Goal: Find specific page/section: Find specific page/section

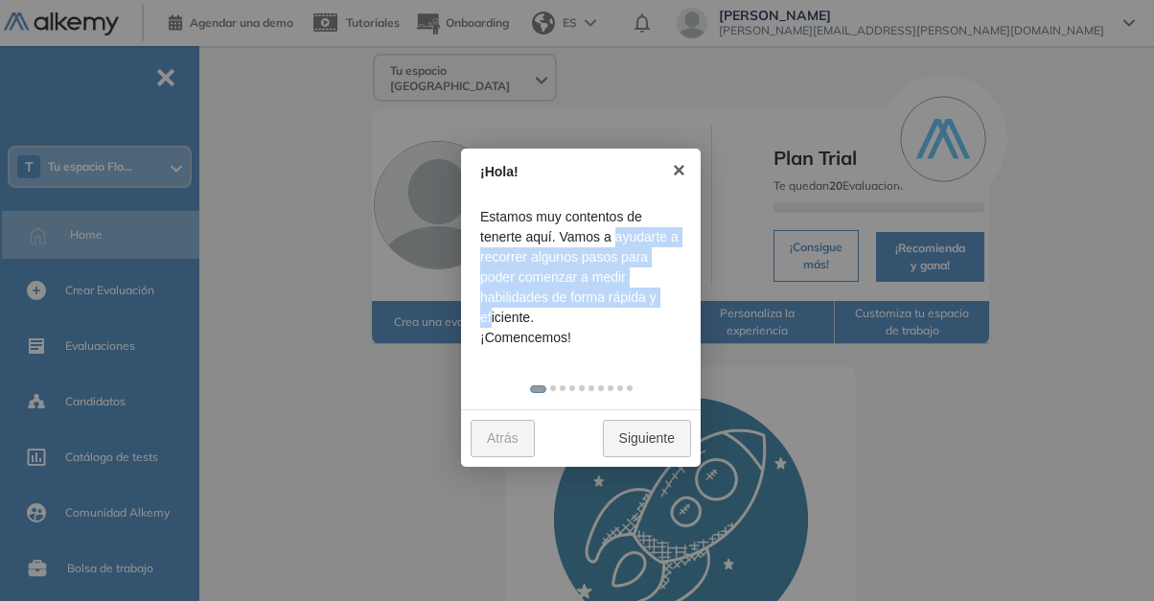
drag, startPoint x: 533, startPoint y: 230, endPoint x: 594, endPoint y: 291, distance: 86.7
click at [594, 291] on span "Estamos muy contentos de tenerte aquí. Vamos a ayudarte a recorrer algunos paso…" at bounding box center [580, 267] width 201 height 121
drag, startPoint x: 594, startPoint y: 291, endPoint x: 558, endPoint y: 280, distance: 38.2
click at [558, 280] on span "Estamos muy contentos de tenerte aquí. Vamos a ayudarte a recorrer algunos paso…" at bounding box center [580, 267] width 201 height 121
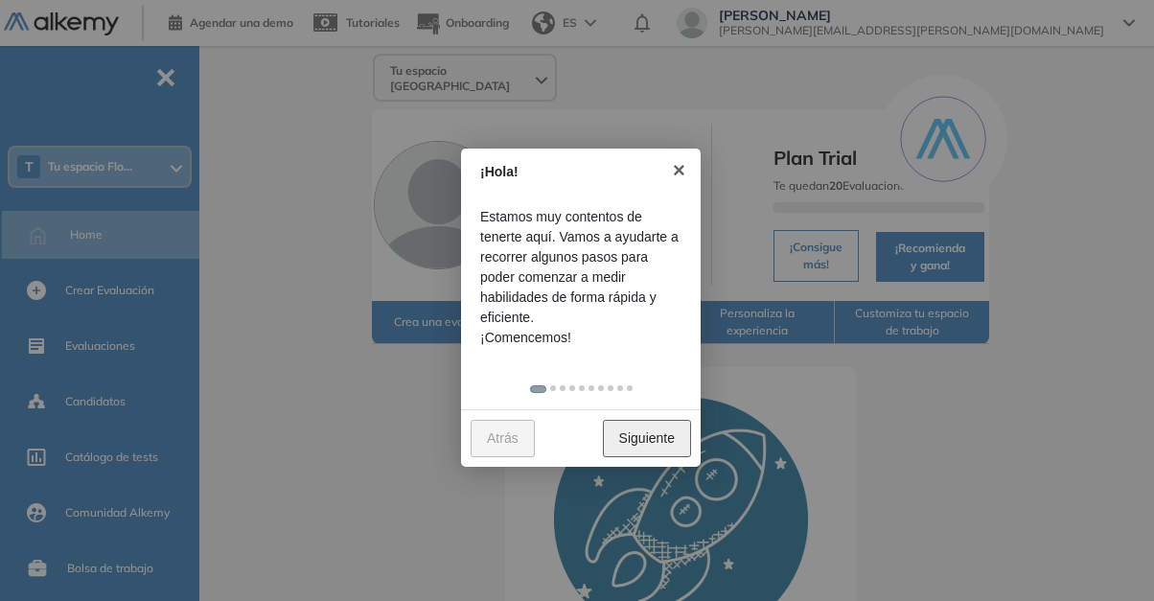
click at [641, 444] on link "Siguiente" at bounding box center [647, 438] width 88 height 37
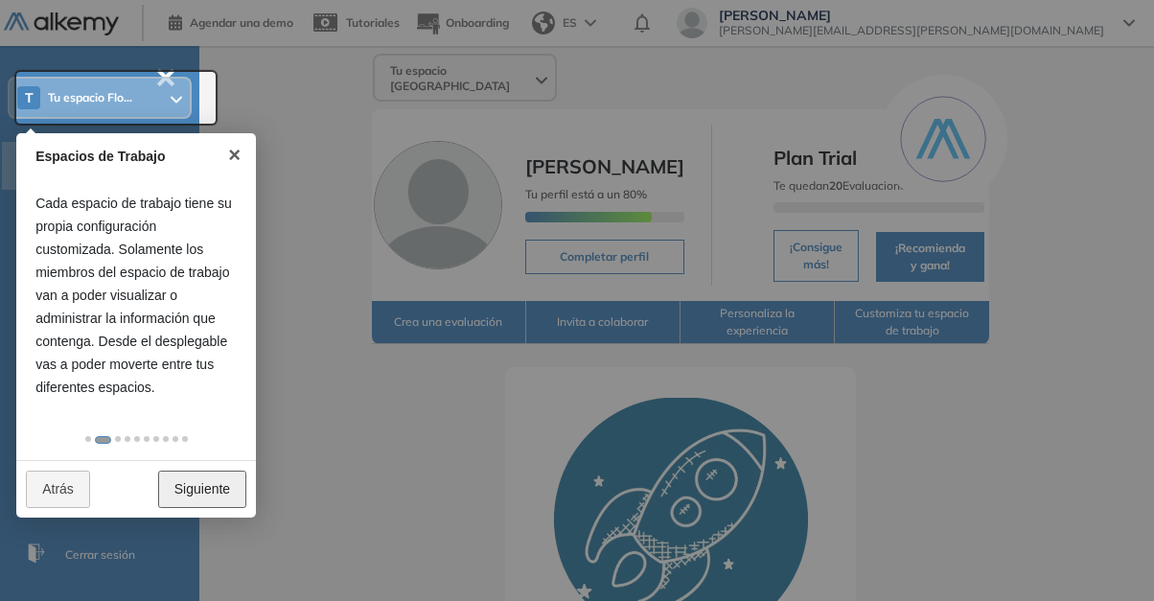
click at [207, 485] on link "Siguiente" at bounding box center [202, 488] width 88 height 37
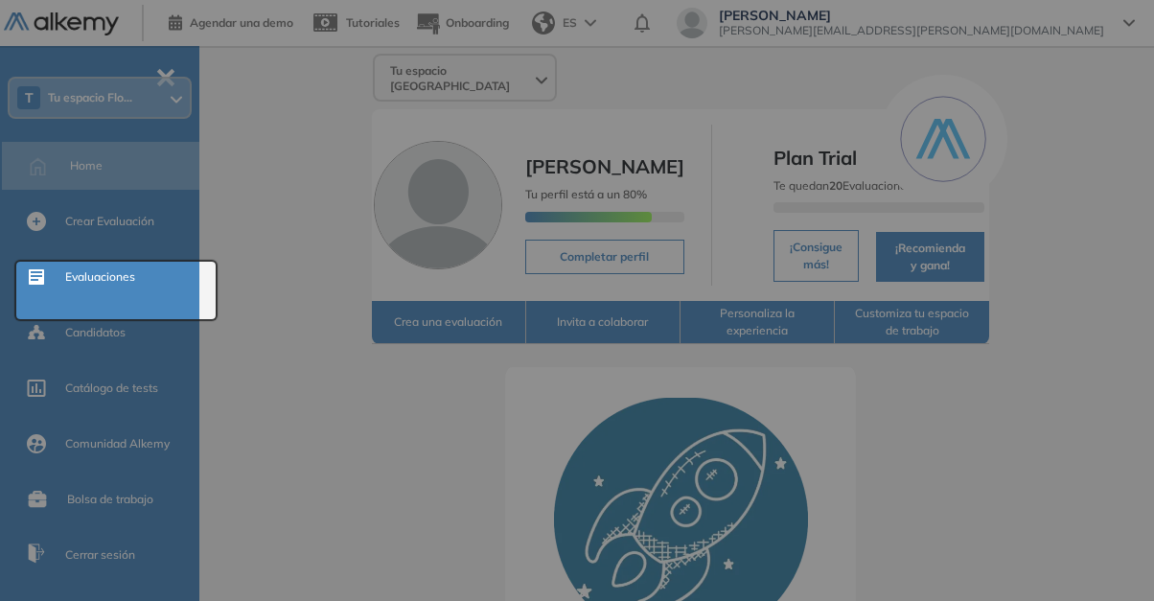
scroll to position [0, 0]
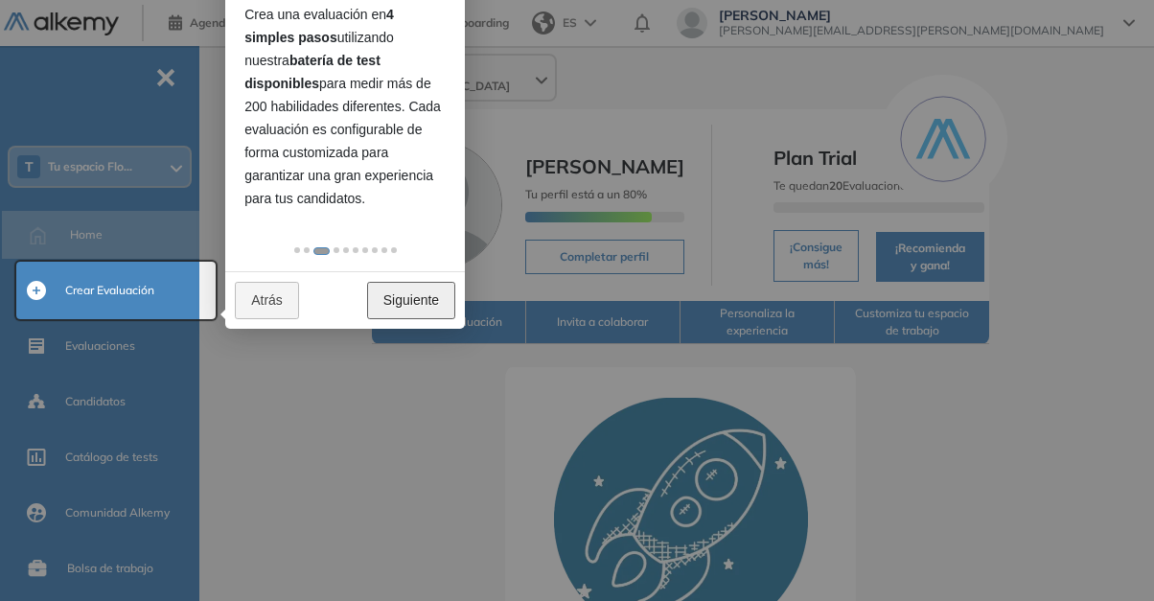
click at [394, 303] on link "Siguiente" at bounding box center [411, 300] width 88 height 37
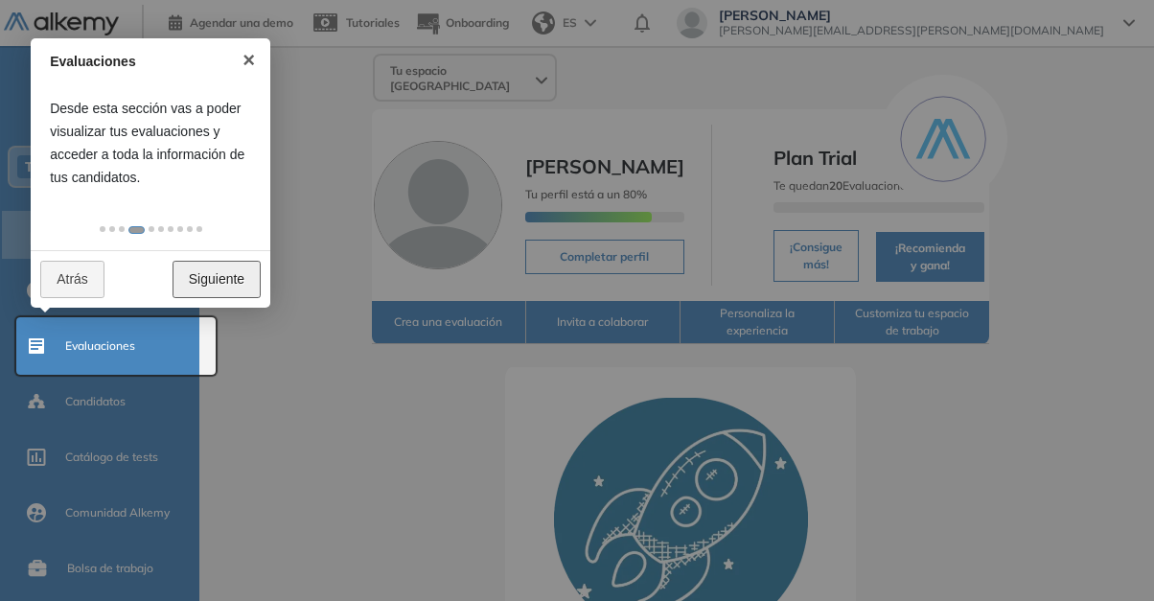
click at [217, 274] on link "Siguiente" at bounding box center [216, 279] width 88 height 37
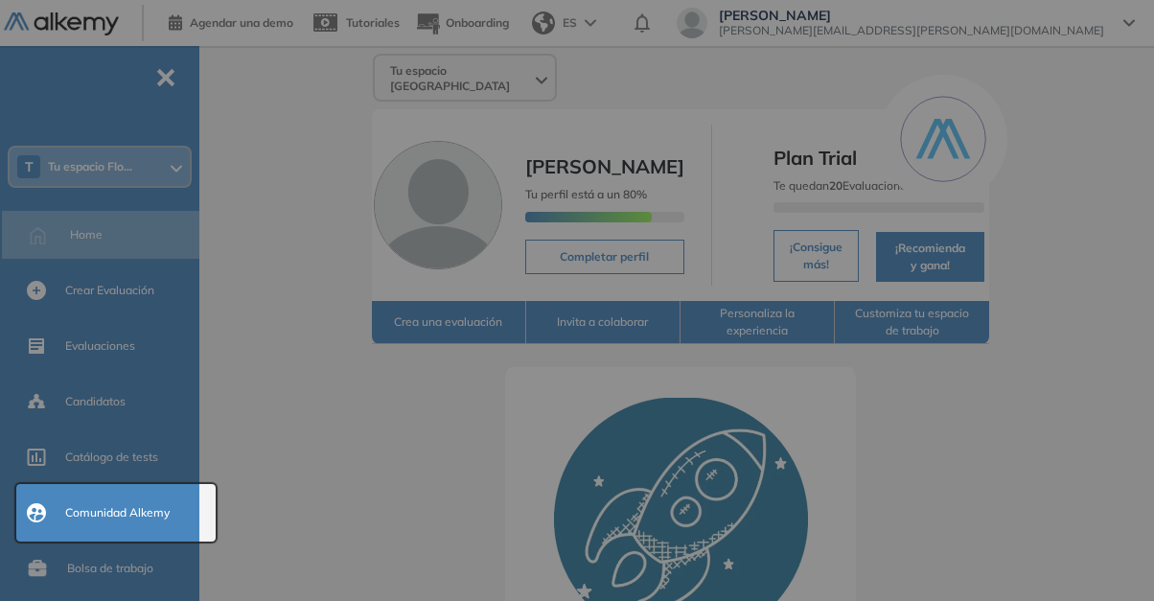
scroll to position [241, 0]
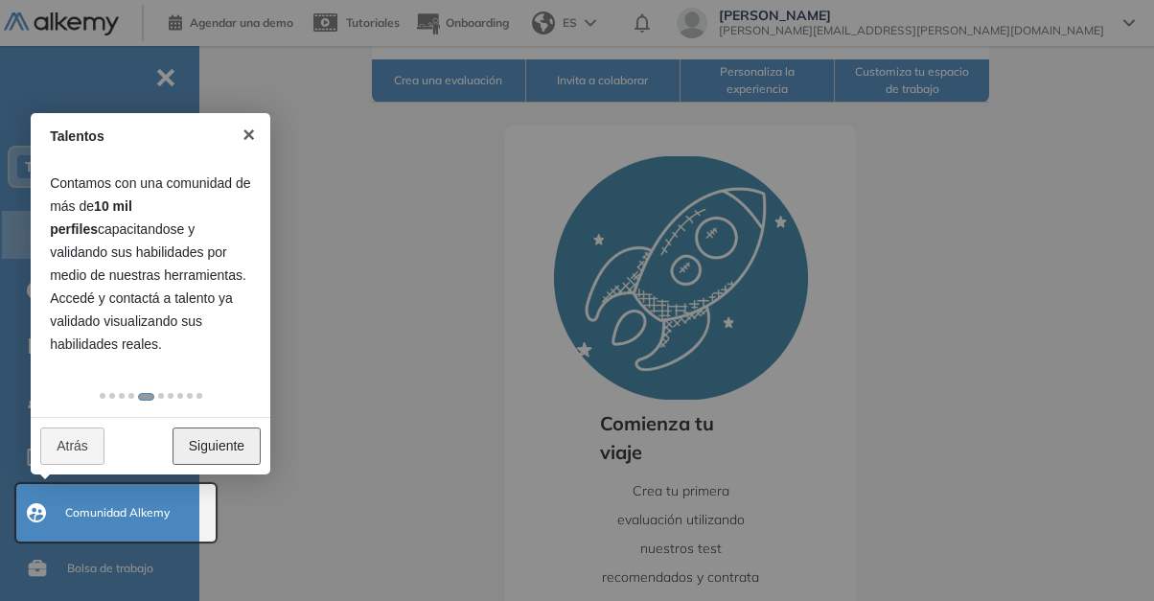
click at [206, 444] on link "Siguiente" at bounding box center [216, 445] width 88 height 37
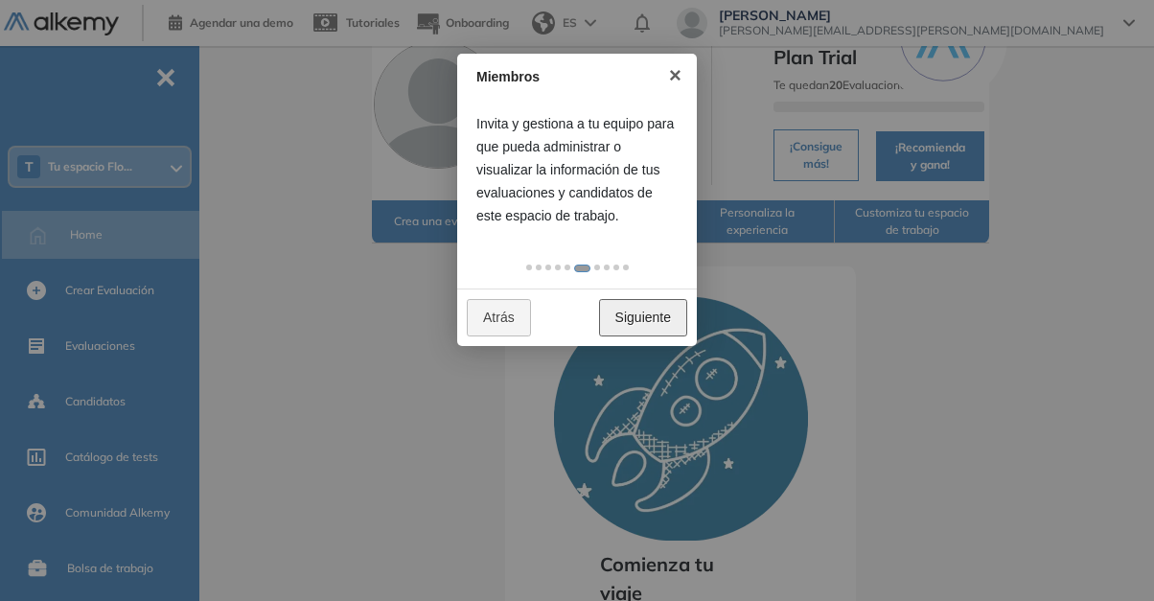
scroll to position [50, 0]
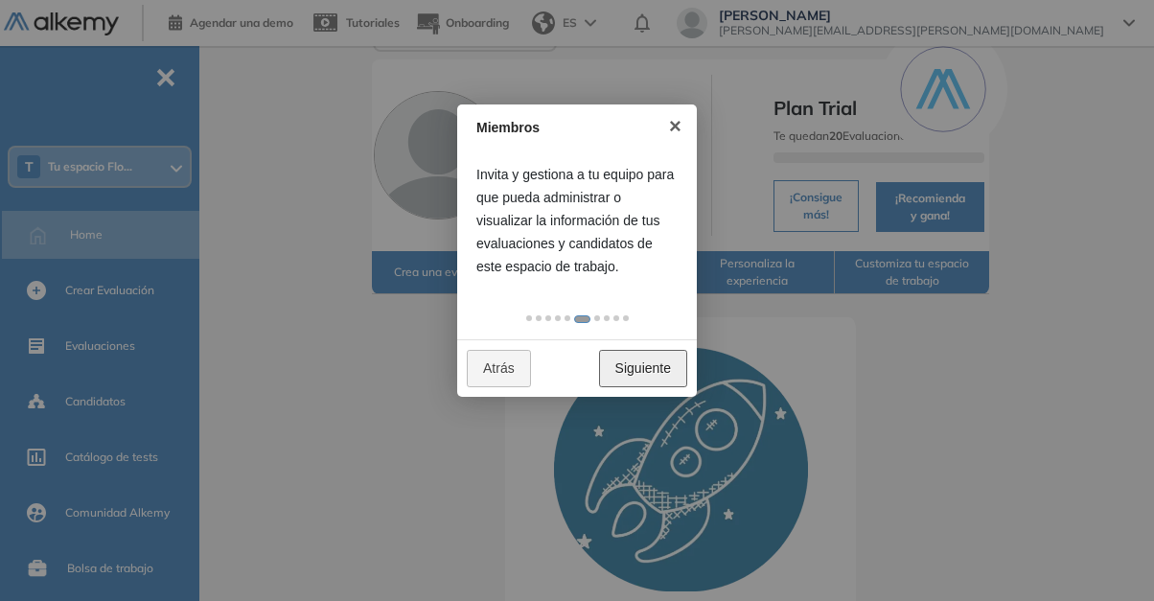
click at [626, 376] on link "Siguiente" at bounding box center [643, 368] width 88 height 37
click at [635, 377] on link "Siguiente" at bounding box center [643, 368] width 88 height 37
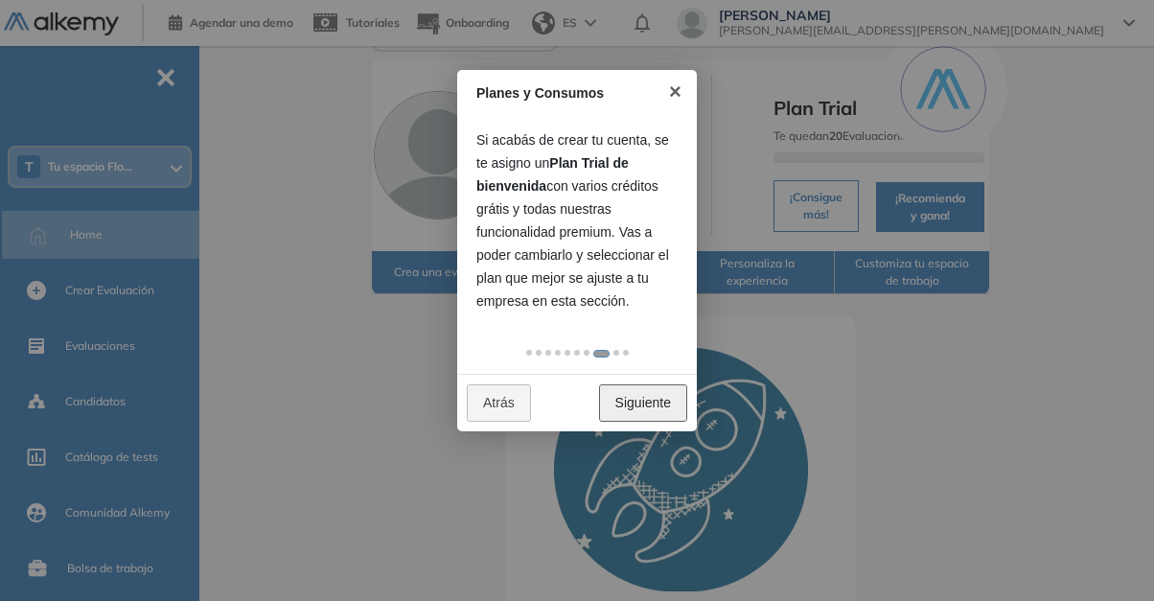
click at [646, 395] on link "Siguiente" at bounding box center [643, 402] width 88 height 37
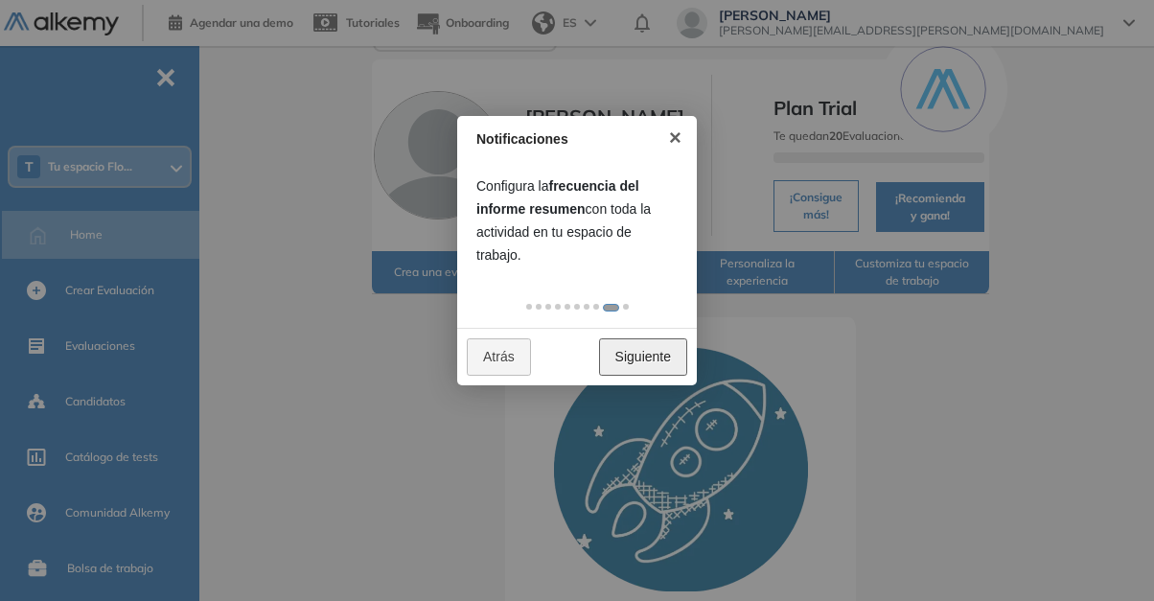
click at [604, 354] on link "Siguiente" at bounding box center [643, 356] width 88 height 37
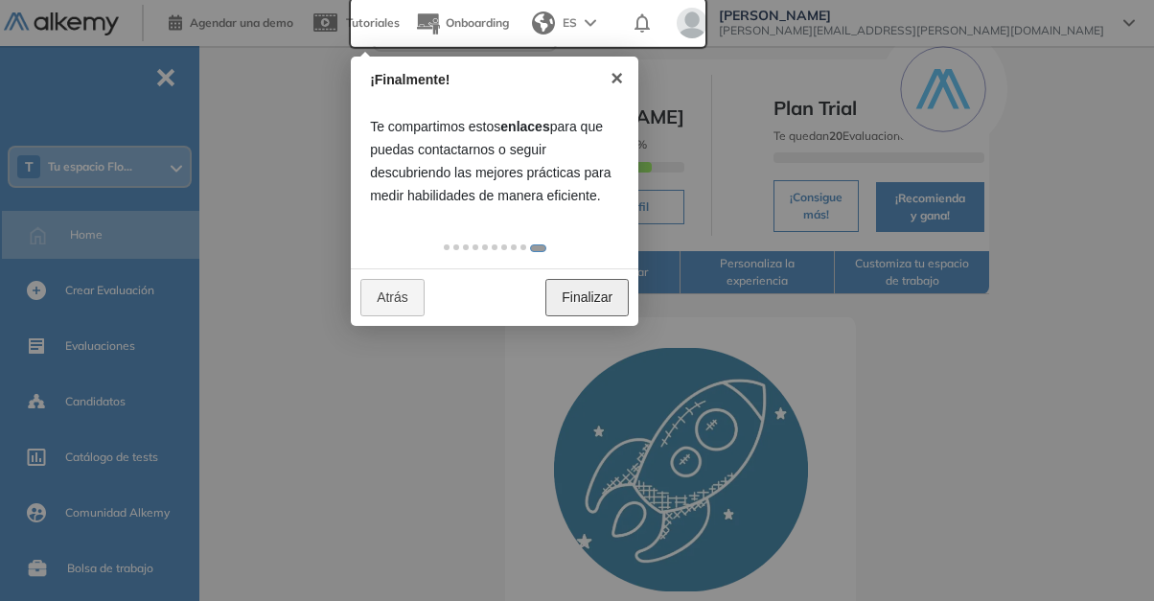
click at [567, 301] on link "Finalizar" at bounding box center [586, 297] width 83 height 37
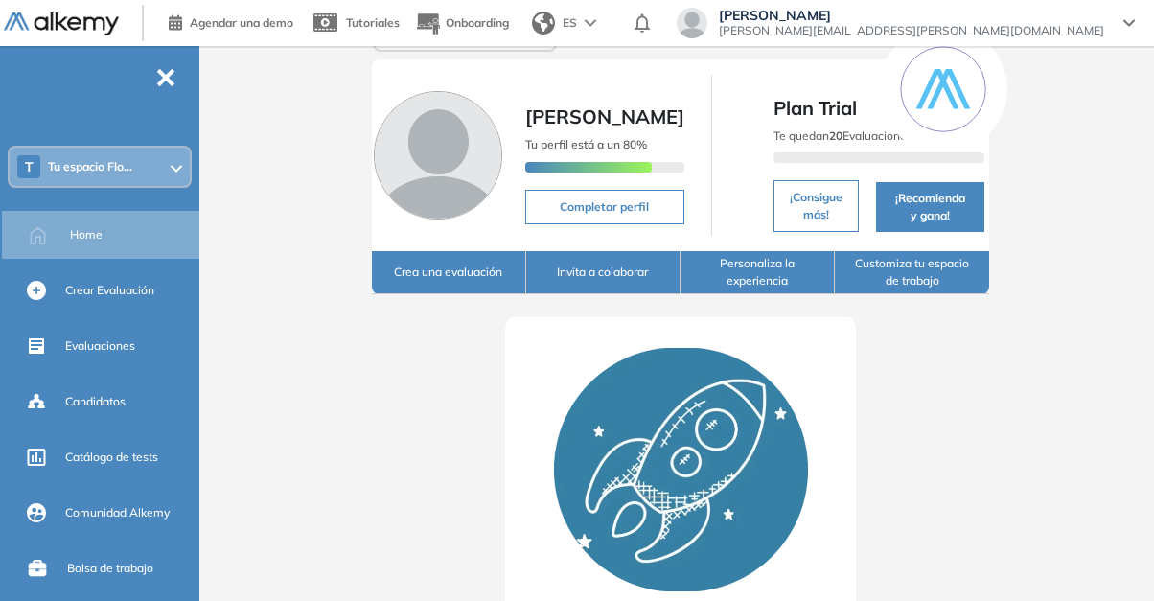
scroll to position [0, 0]
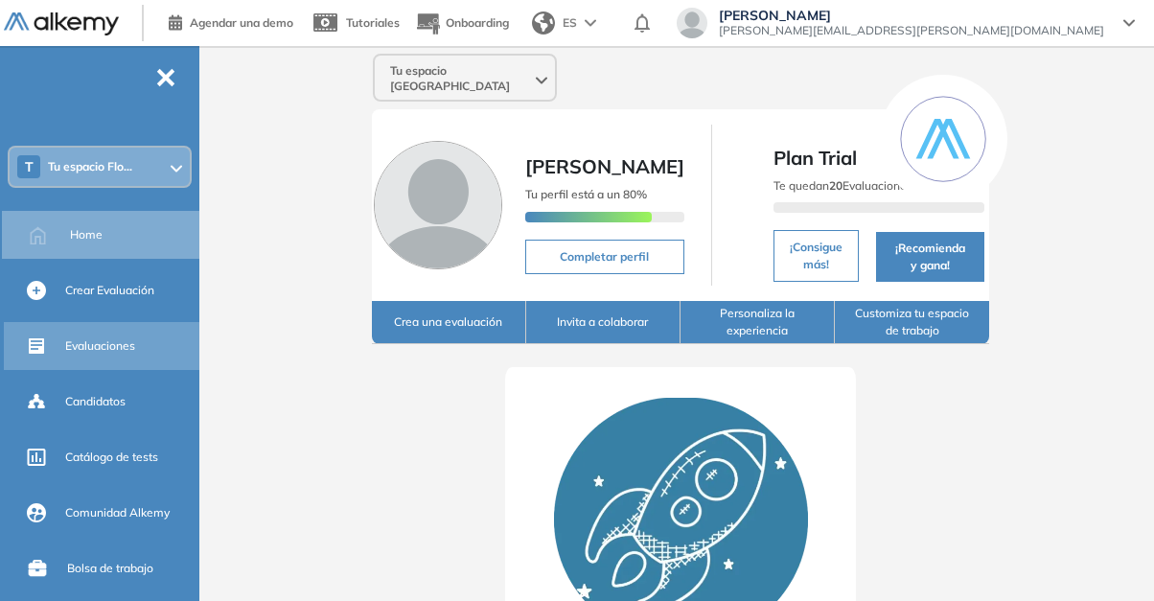
click at [108, 331] on div "Evaluaciones" at bounding box center [130, 346] width 130 height 33
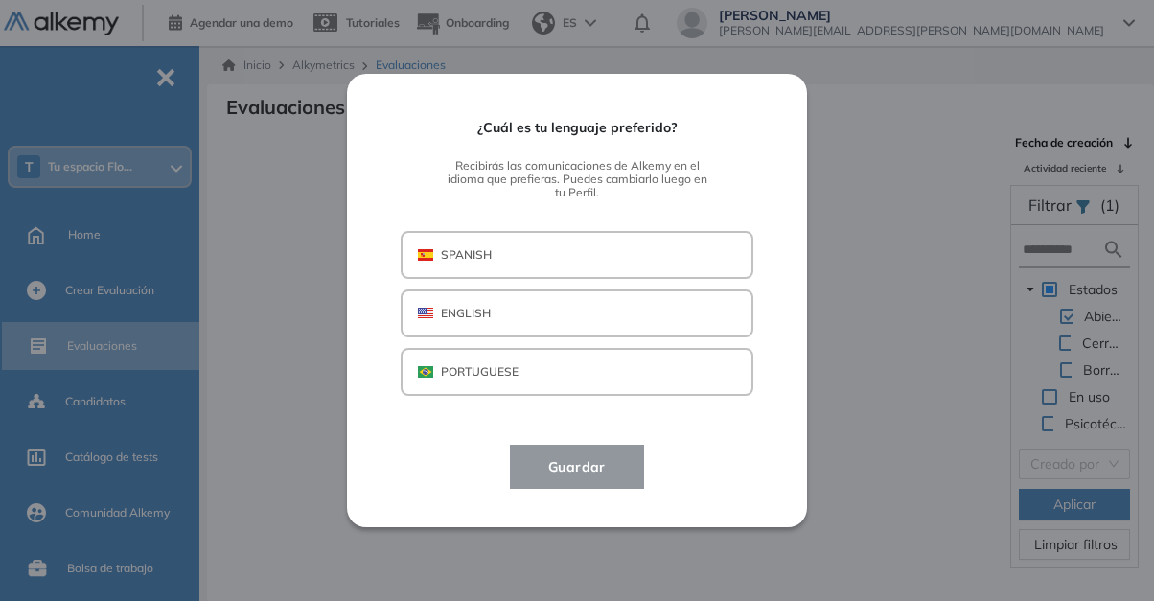
click at [501, 249] on button "SPANISH" at bounding box center [576, 255] width 353 height 48
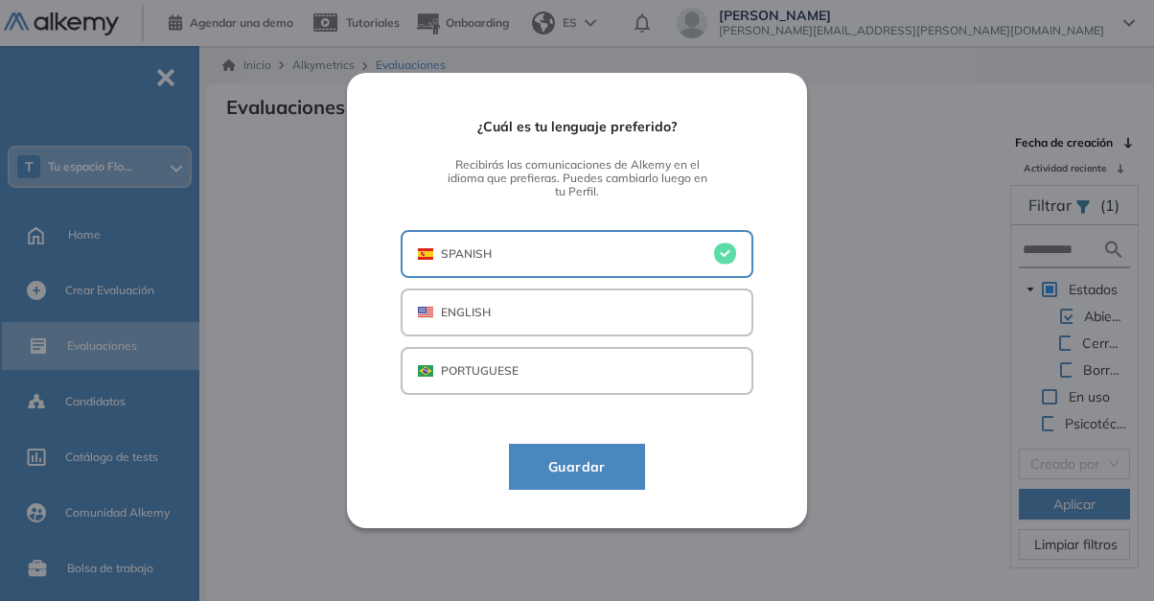
click at [595, 465] on span "Guardar" at bounding box center [577, 466] width 88 height 23
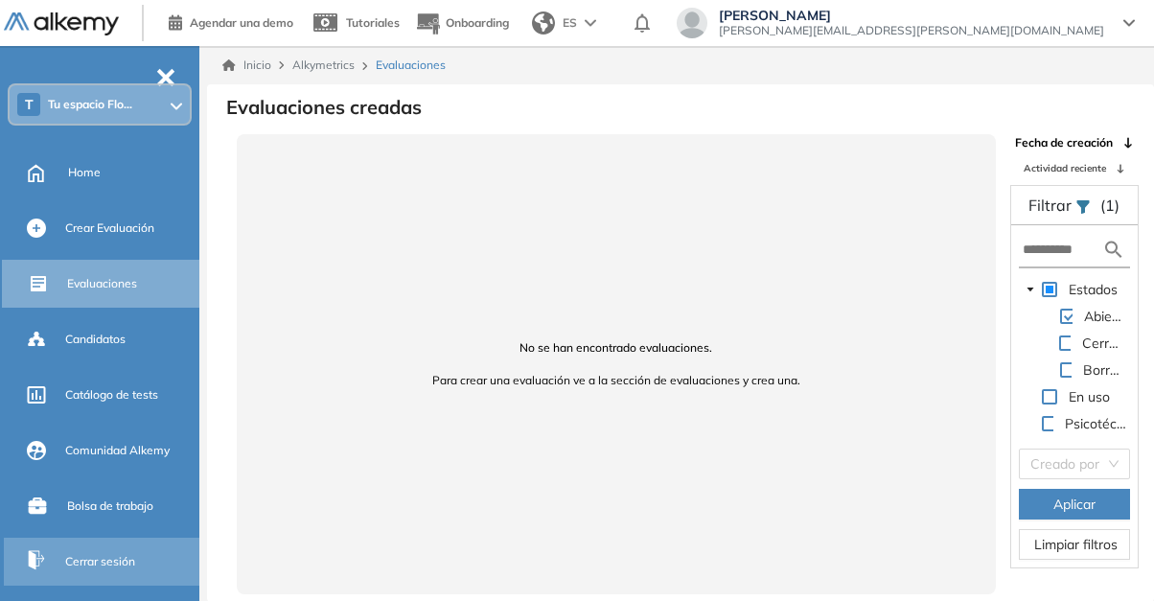
scroll to position [96, 0]
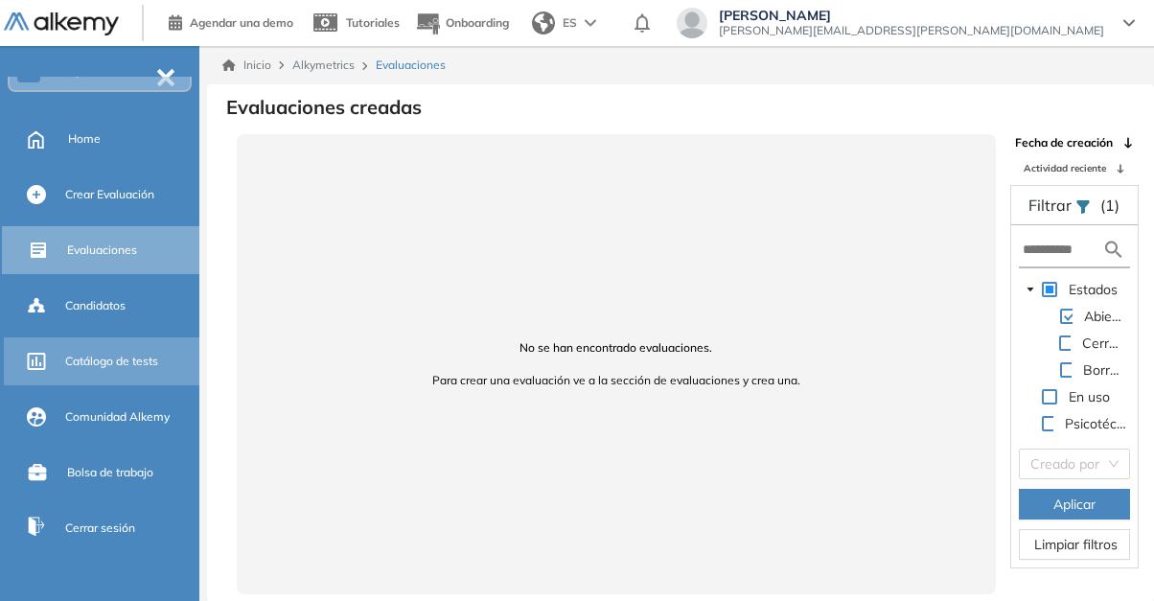
click at [103, 353] on span "Catálogo de tests" at bounding box center [111, 361] width 93 height 17
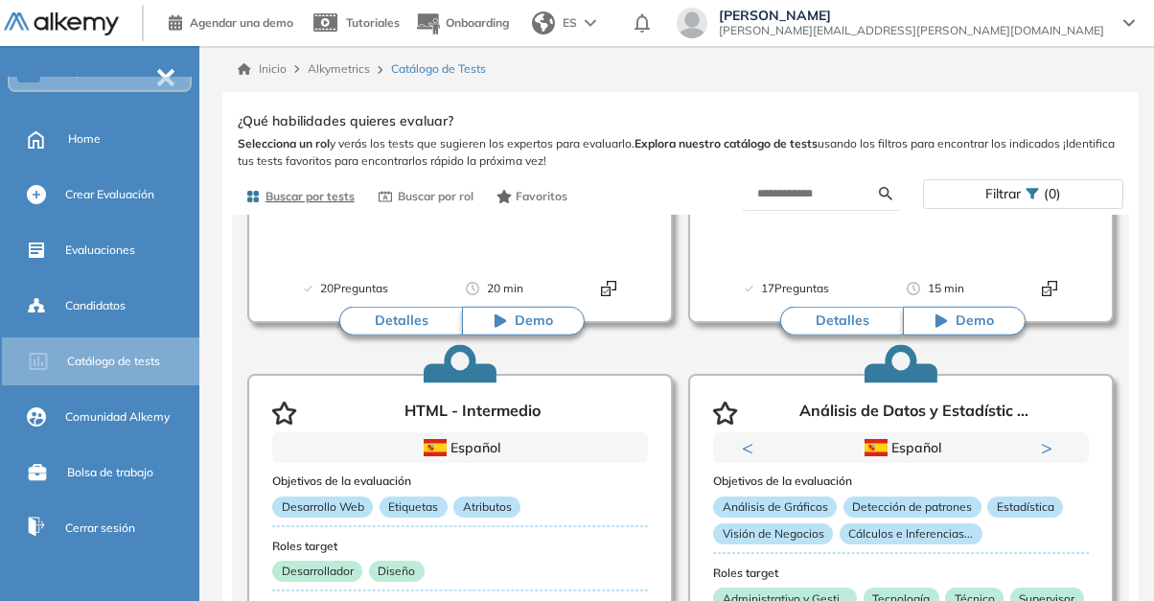
scroll to position [2120, 0]
click at [428, 198] on span "Buscar por rol" at bounding box center [436, 196] width 76 height 17
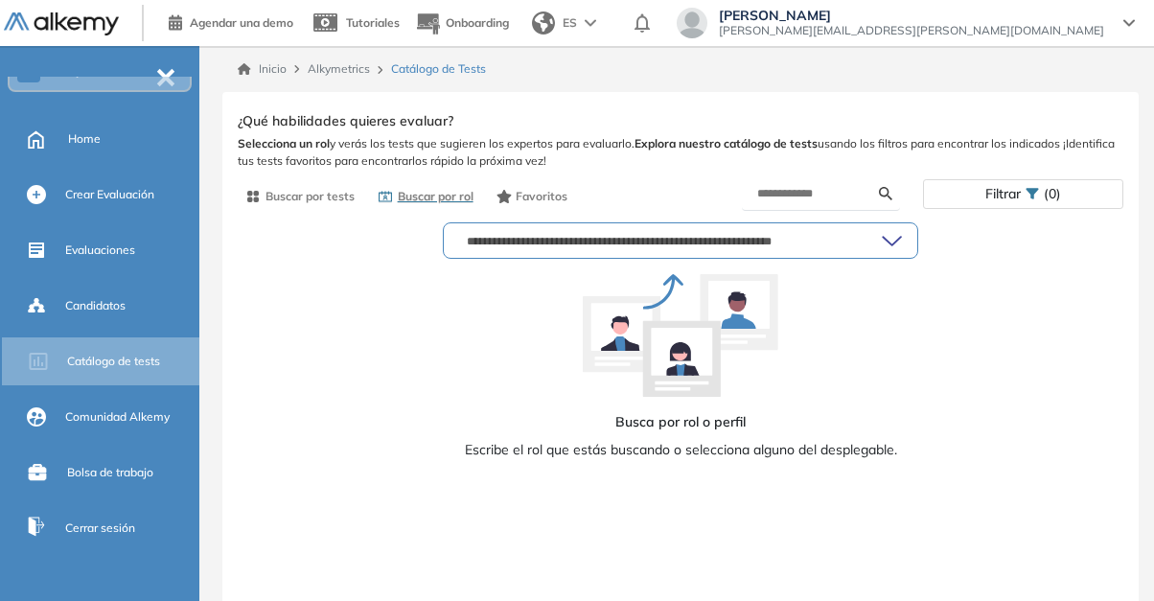
click at [554, 244] on input "text" at bounding box center [670, 240] width 423 height 15
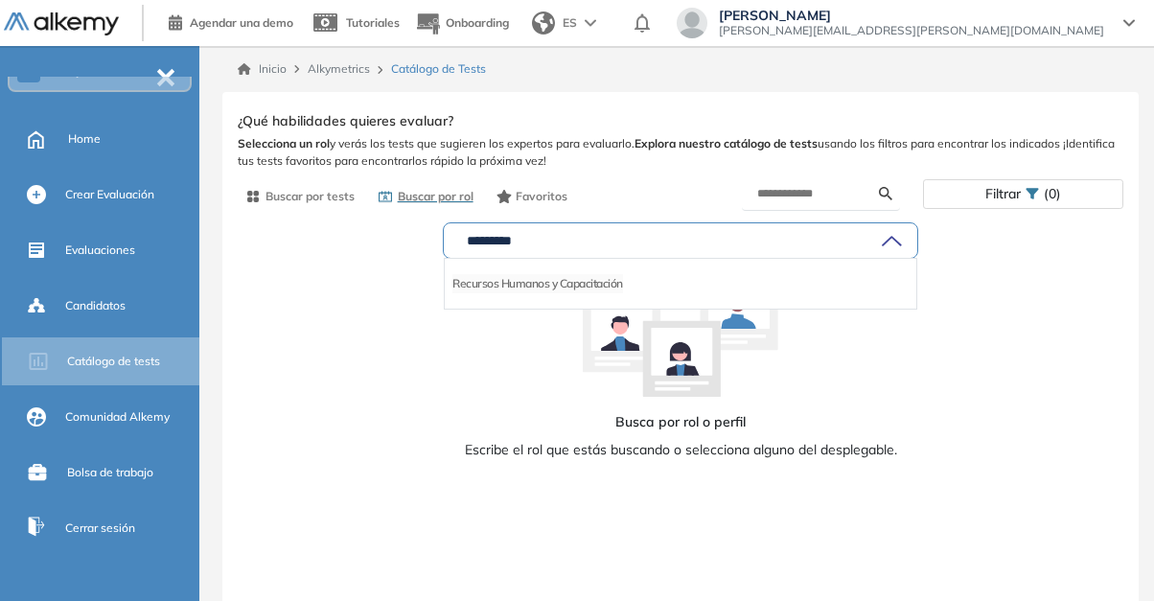
type input "********"
click at [550, 275] on li "Recursos Humanos y Capacitación" at bounding box center [537, 283] width 171 height 19
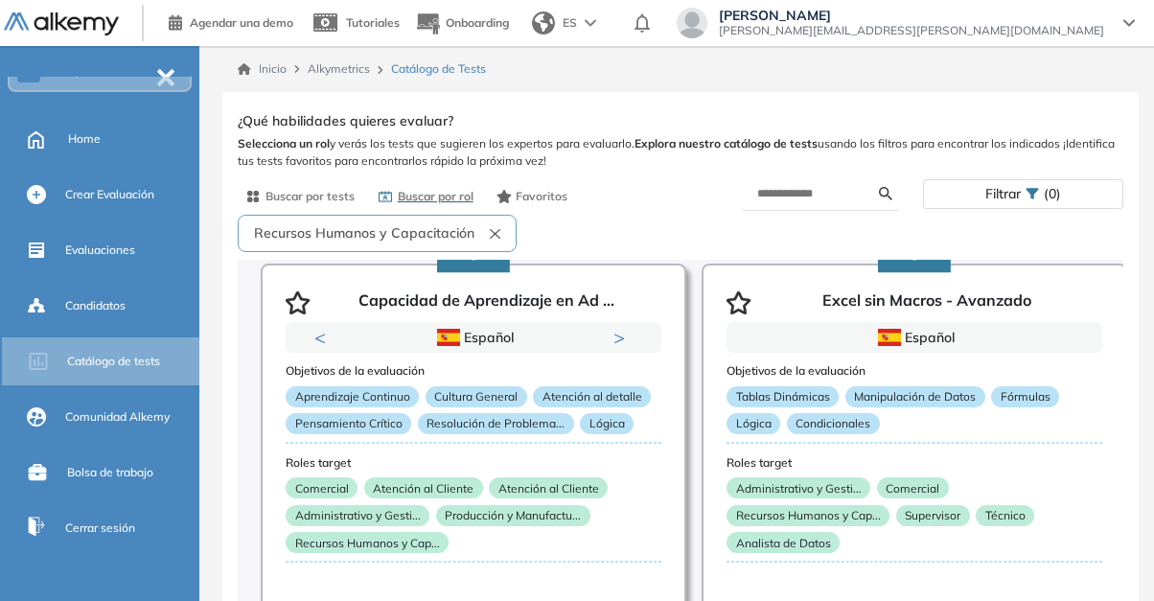
scroll to position [0, 0]
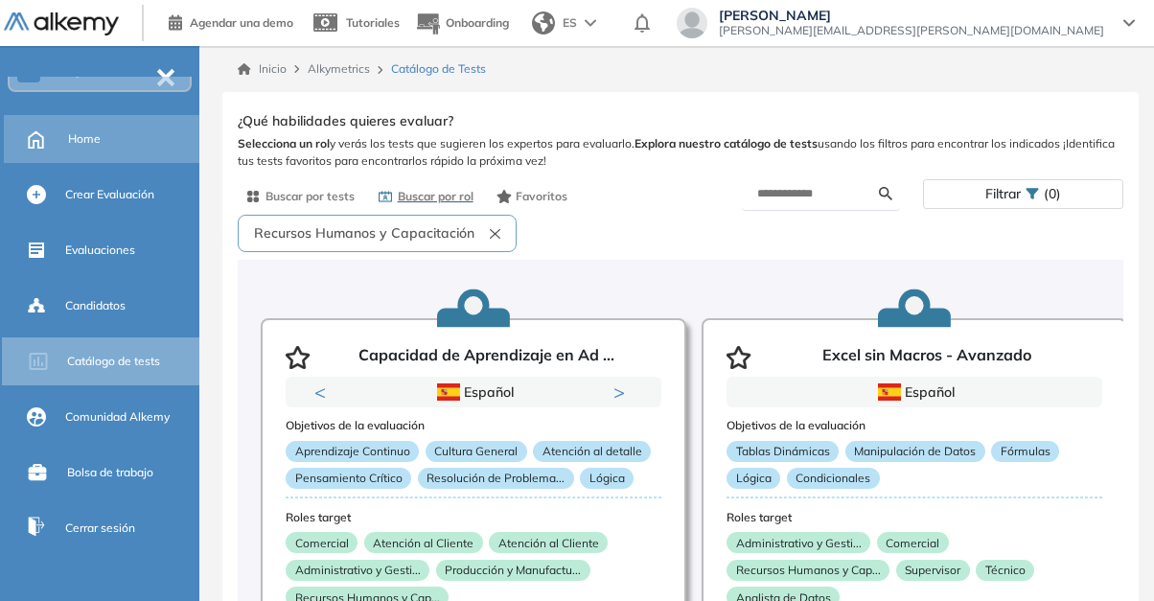
click at [124, 138] on div "Home" at bounding box center [131, 139] width 127 height 33
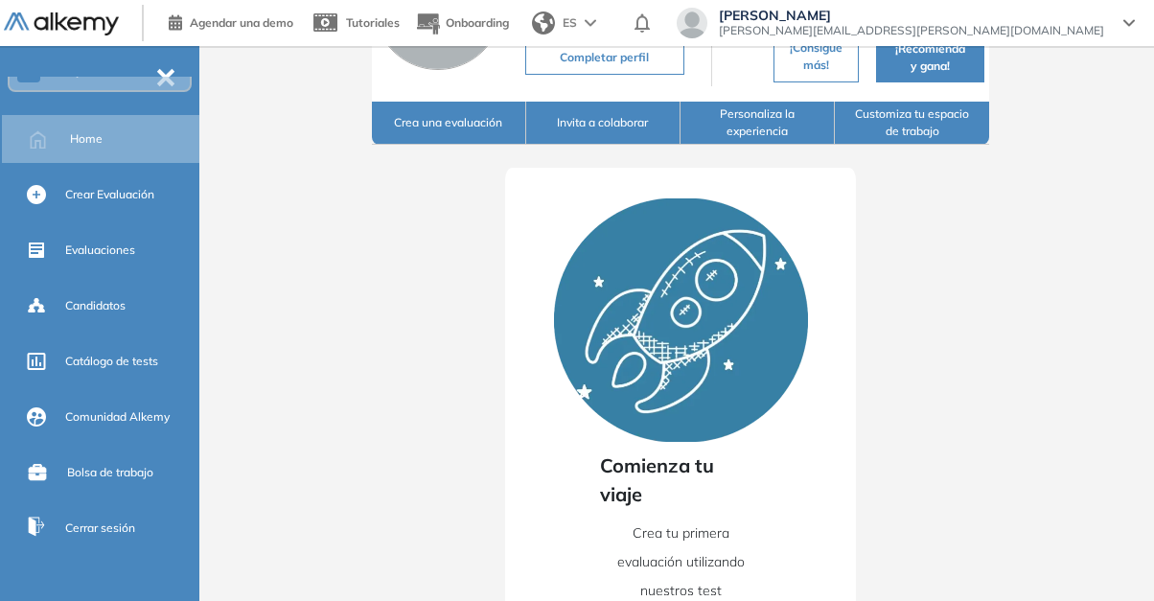
scroll to position [411, 0]
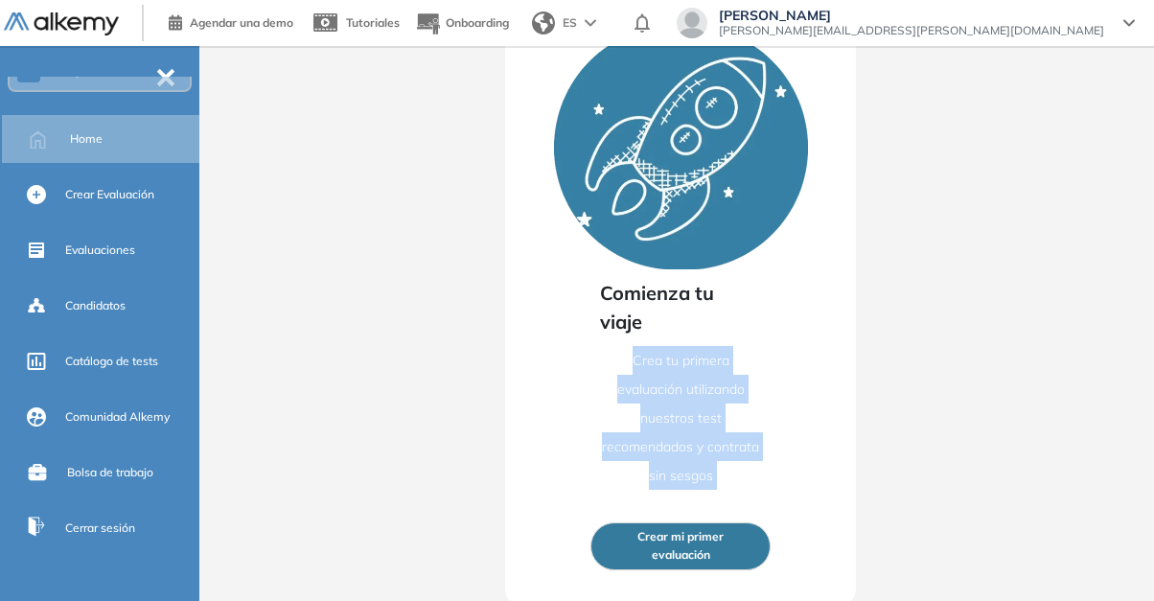
drag, startPoint x: 587, startPoint y: 366, endPoint x: 533, endPoint y: 485, distance: 130.8
click at [537, 488] on div "Comienza tu viaje Crea tu primera evaluación utilizando nuestros test recomenda…" at bounding box center [680, 297] width 351 height 605
drag, startPoint x: 533, startPoint y: 485, endPoint x: 471, endPoint y: 445, distance: 73.3
click at [471, 445] on div "Comienza tu viaje Crea tu primera evaluación utilizando nuestros test recomenda…" at bounding box center [680, 286] width 701 height 628
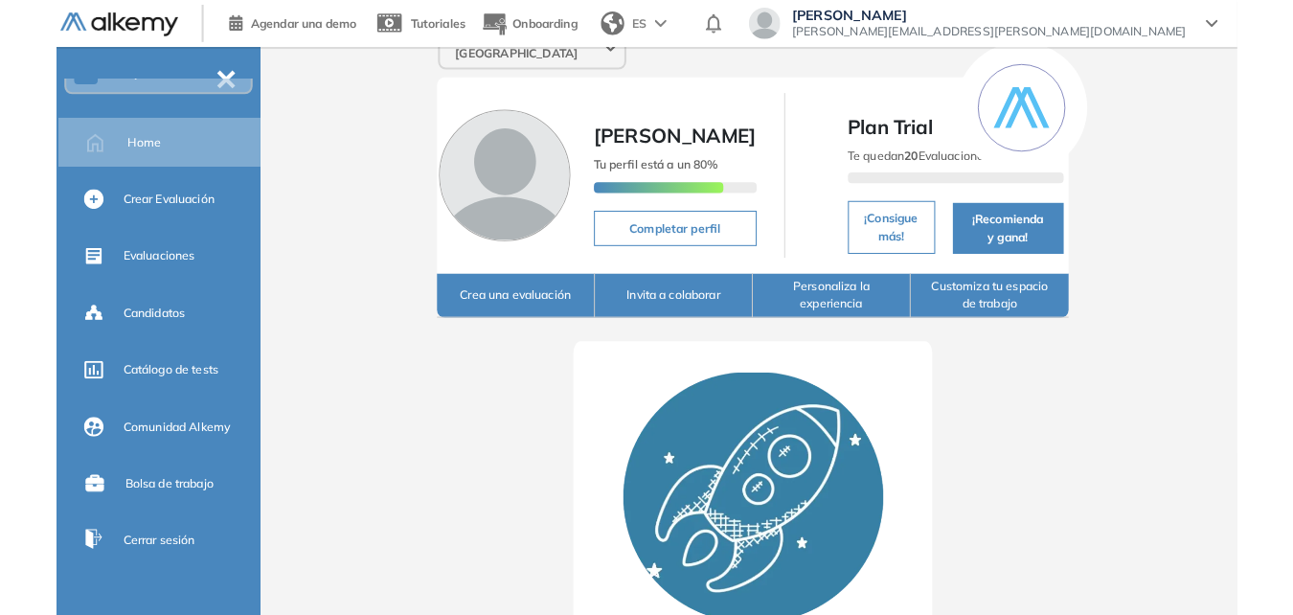
scroll to position [28, 0]
